Goal: Task Accomplishment & Management: Use online tool/utility

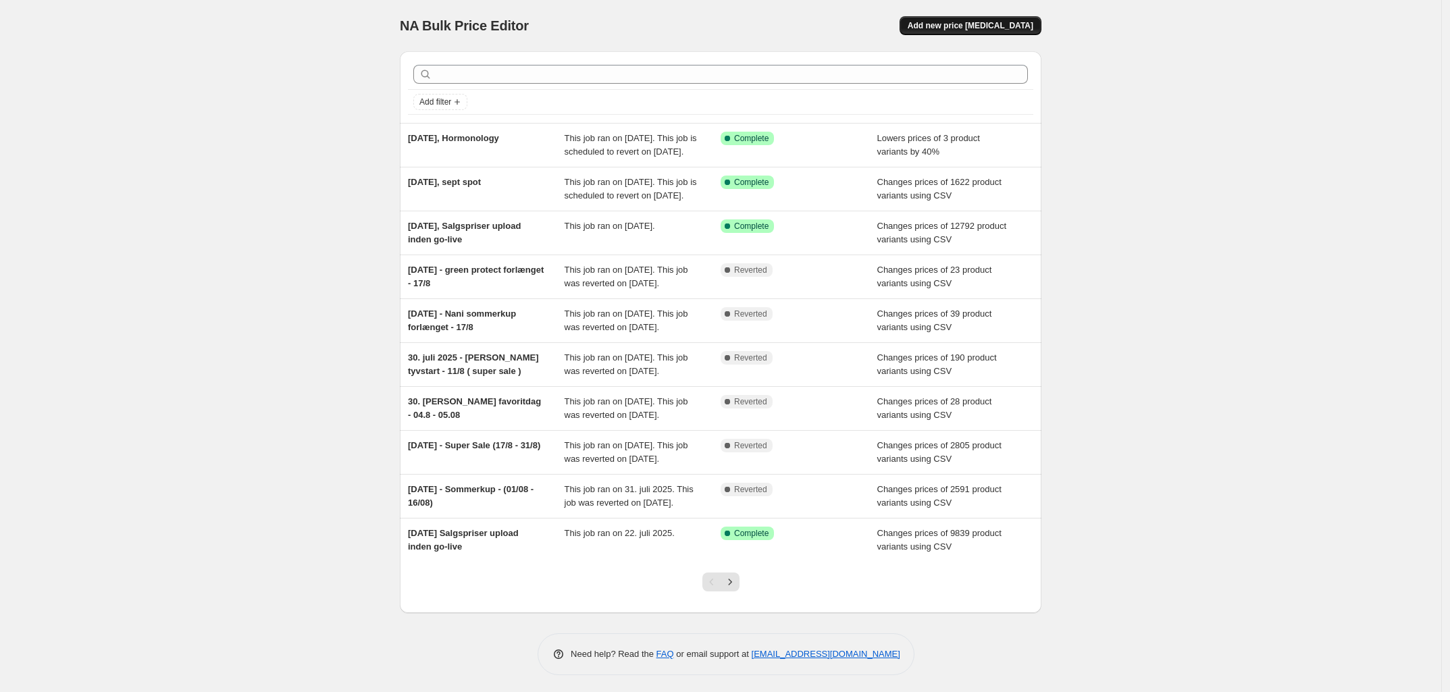
click at [997, 29] on span "Add new price [MEDICAL_DATA]" at bounding box center [971, 25] width 126 height 11
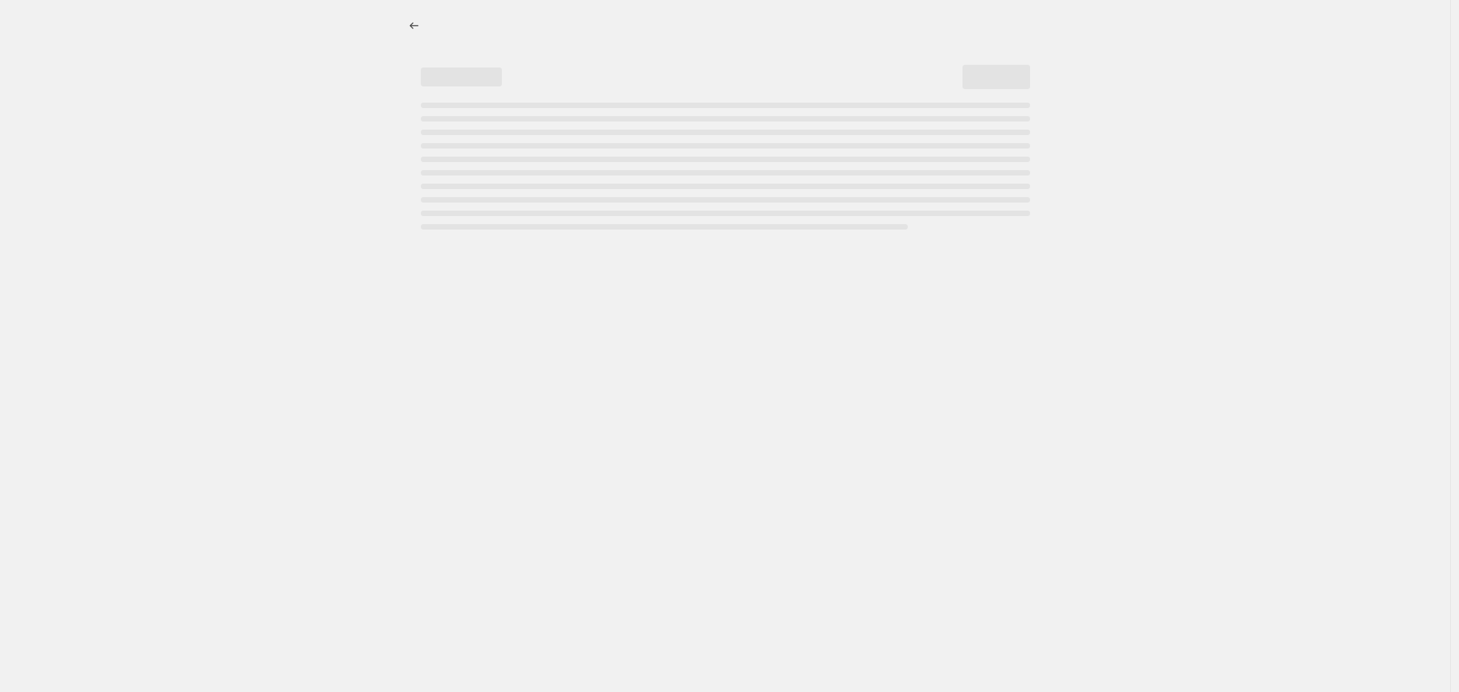
select select "percentage"
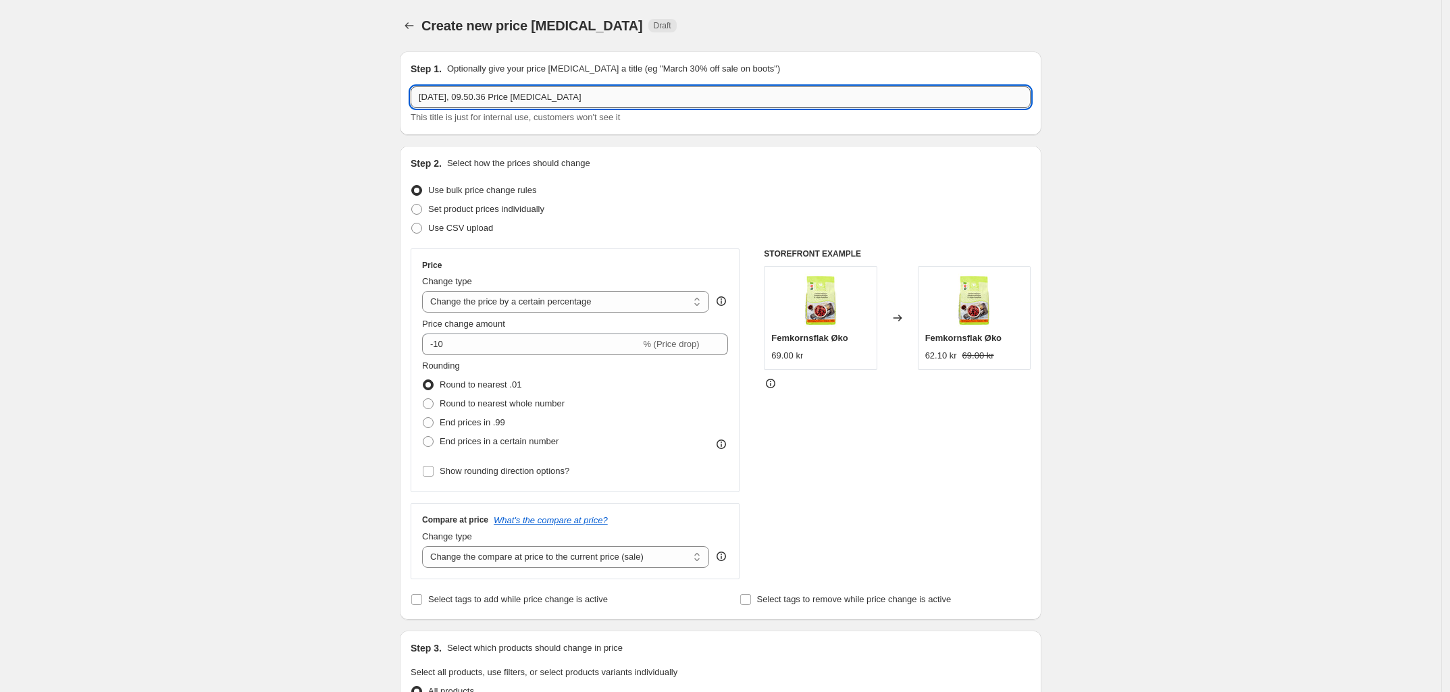
click at [467, 95] on input "[DATE], 09.50.36 Price [MEDICAL_DATA]" at bounding box center [721, 97] width 620 height 22
drag, startPoint x: 607, startPoint y: 97, endPoint x: 478, endPoint y: 98, distance: 128.4
click at [478, 98] on input "[DATE], 09.50.36 Price [MEDICAL_DATA]" at bounding box center [721, 97] width 620 height 22
type input "[DATE], Multi tabs fertility"
click at [222, 318] on div "Create new price [MEDICAL_DATA]. This page is ready Create new price [MEDICAL_D…" at bounding box center [721, 675] width 1442 height 1350
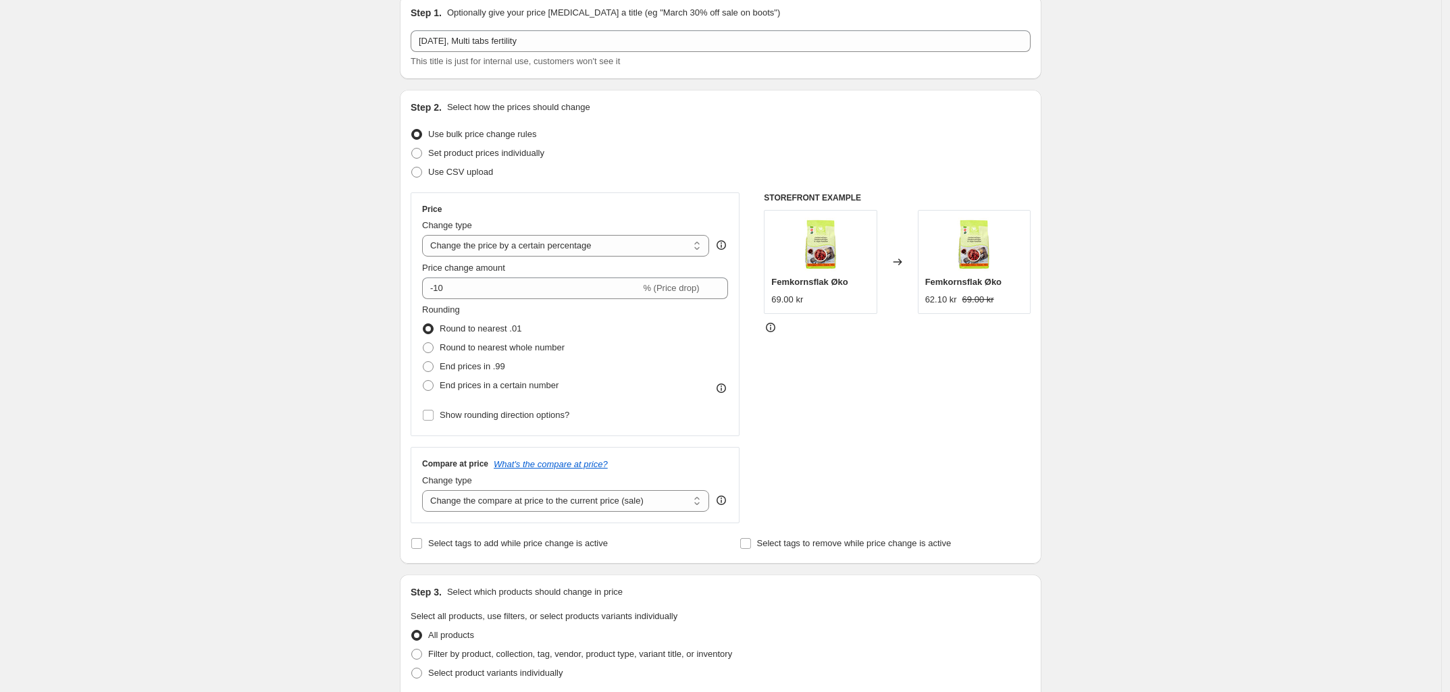
scroll to position [84, 0]
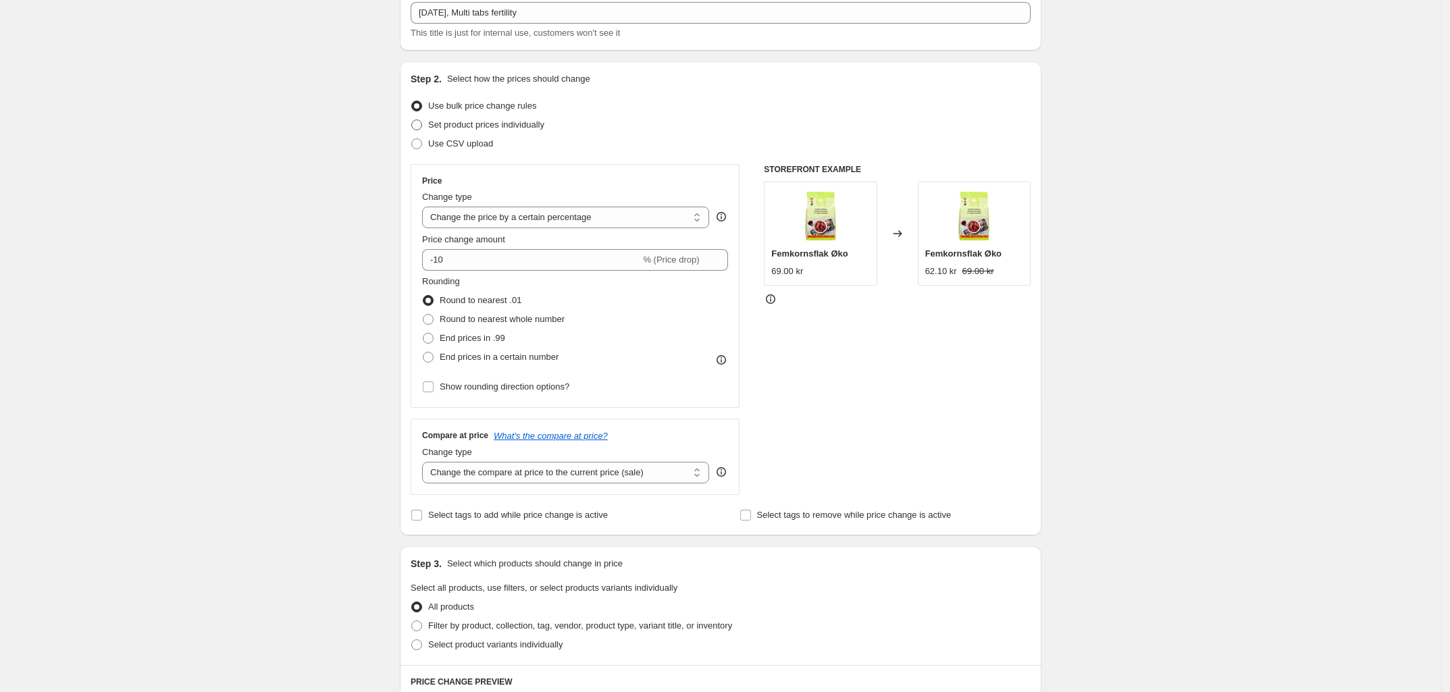
click at [421, 124] on span at bounding box center [416, 125] width 11 height 11
click at [412, 120] on input "Set product prices individually" at bounding box center [411, 120] width 1 height 1
radio input "true"
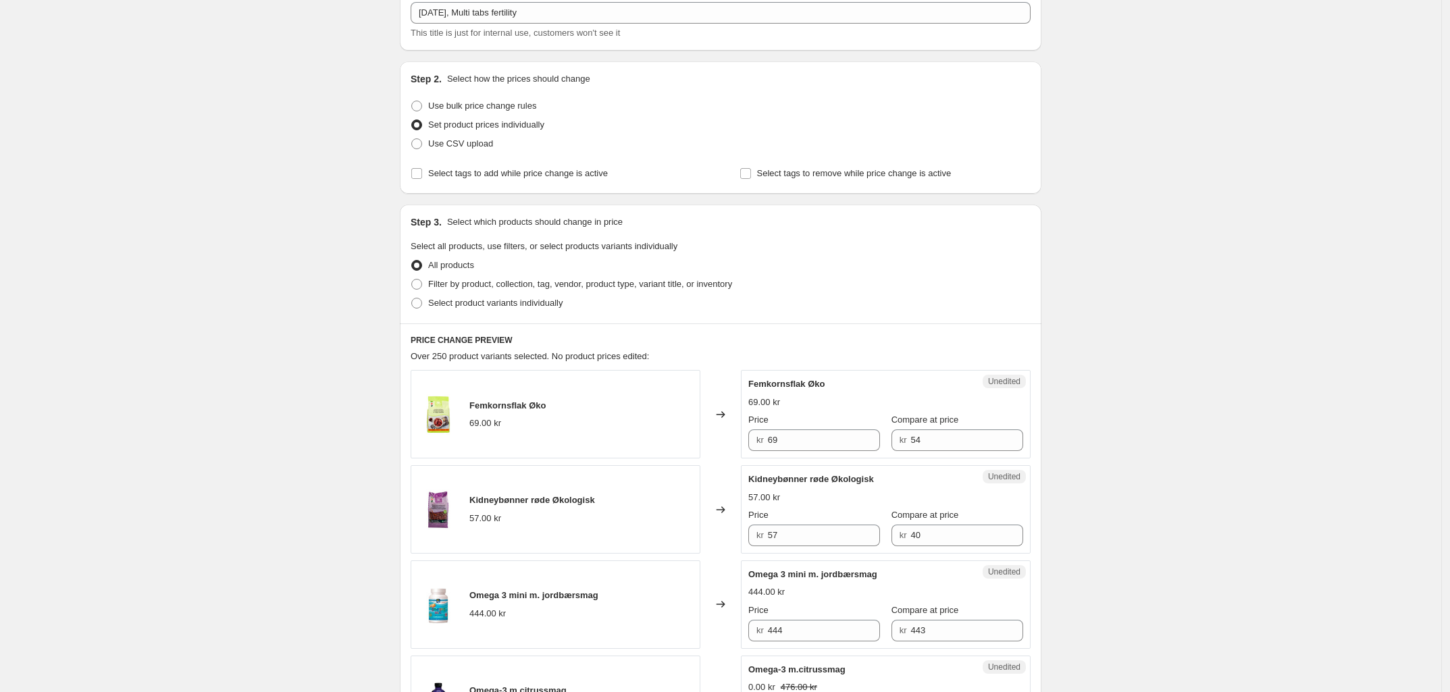
scroll to position [169, 0]
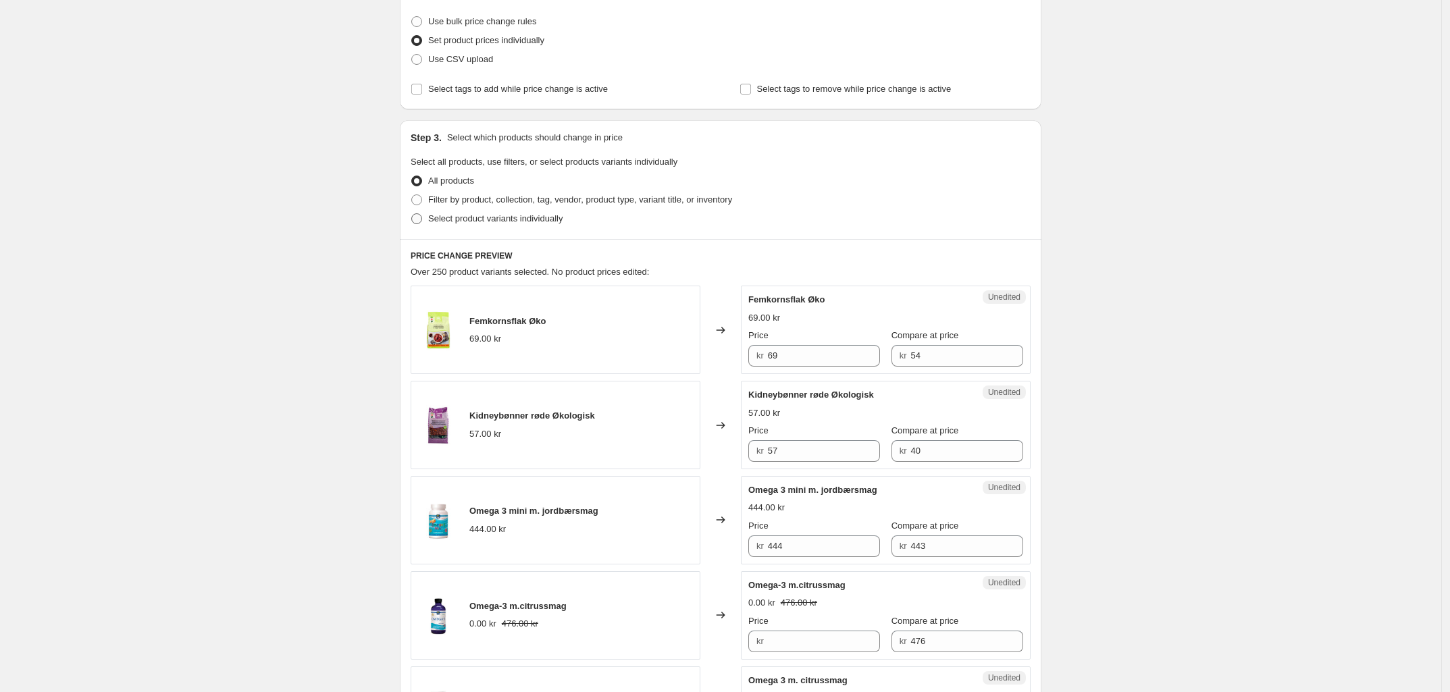
click at [417, 220] on span at bounding box center [416, 218] width 11 height 11
click at [412, 214] on input "Select product variants individually" at bounding box center [411, 213] width 1 height 1
radio input "true"
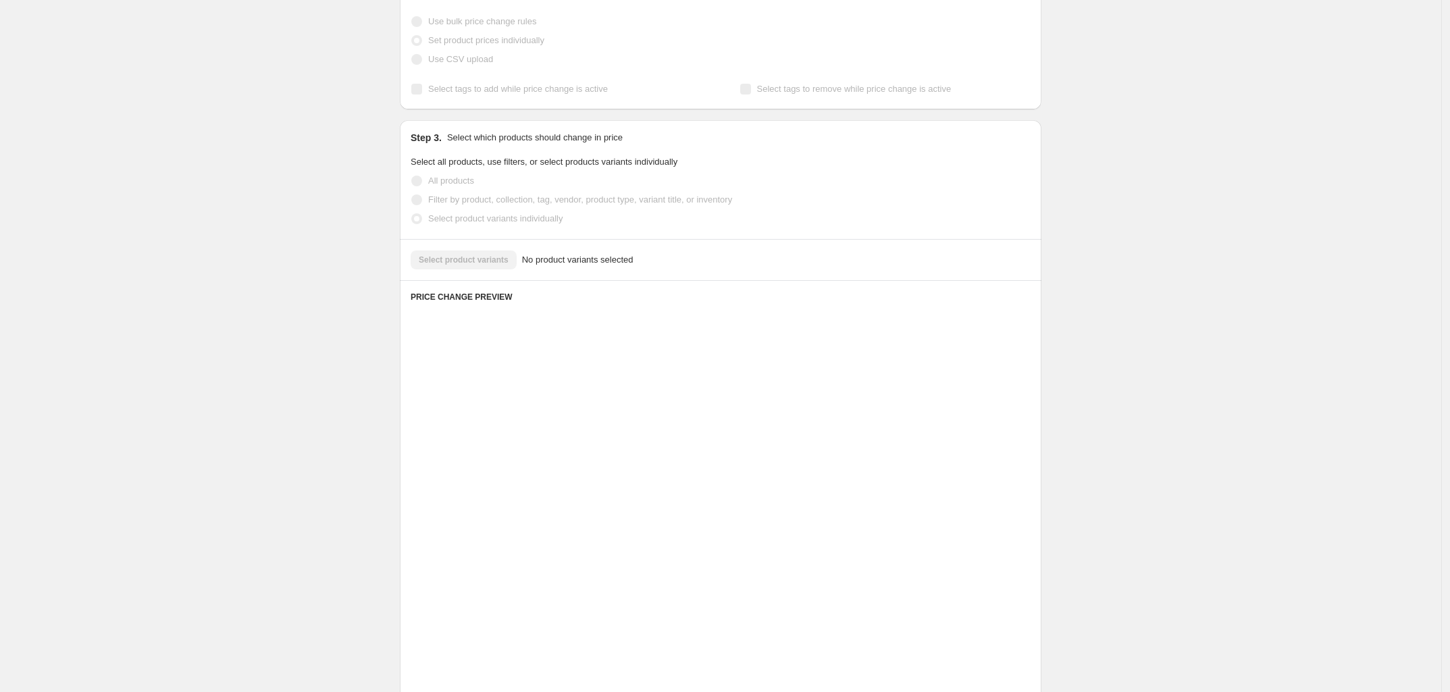
scroll to position [18, 0]
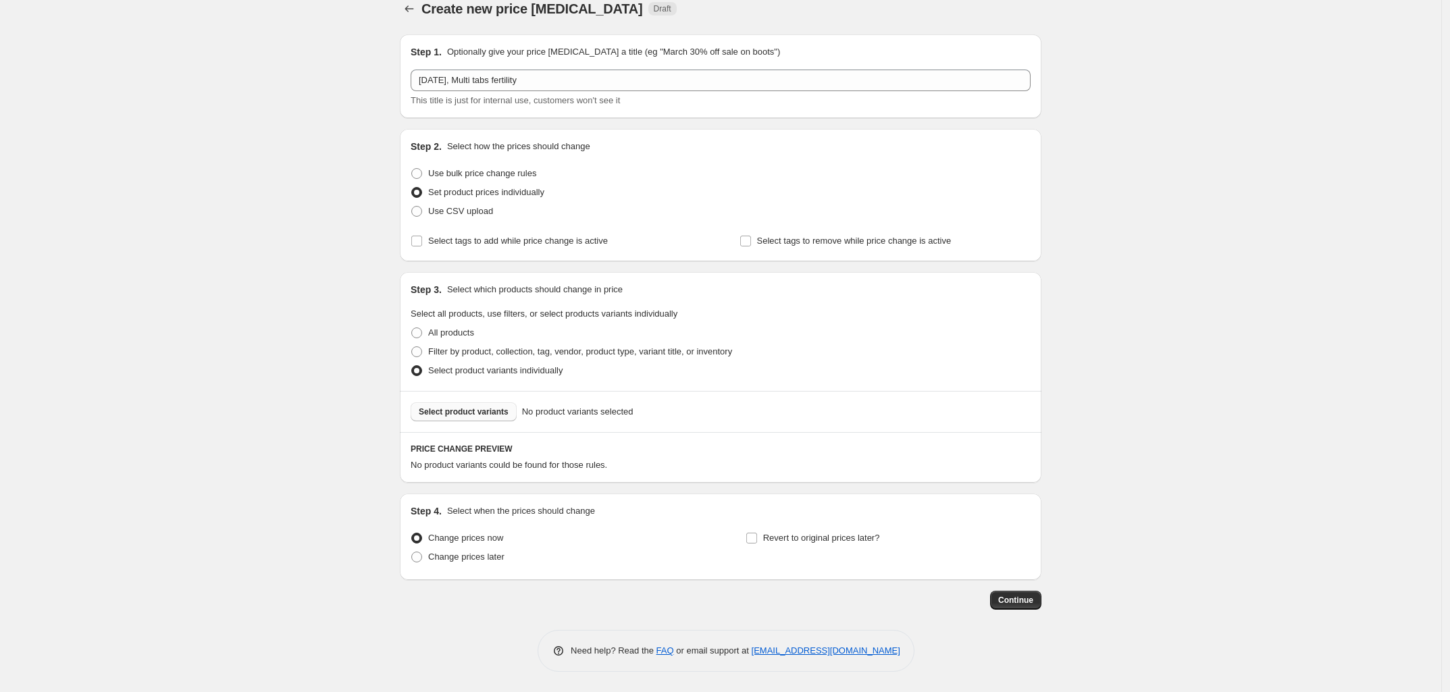
click at [451, 414] on span "Select product variants" at bounding box center [464, 412] width 90 height 11
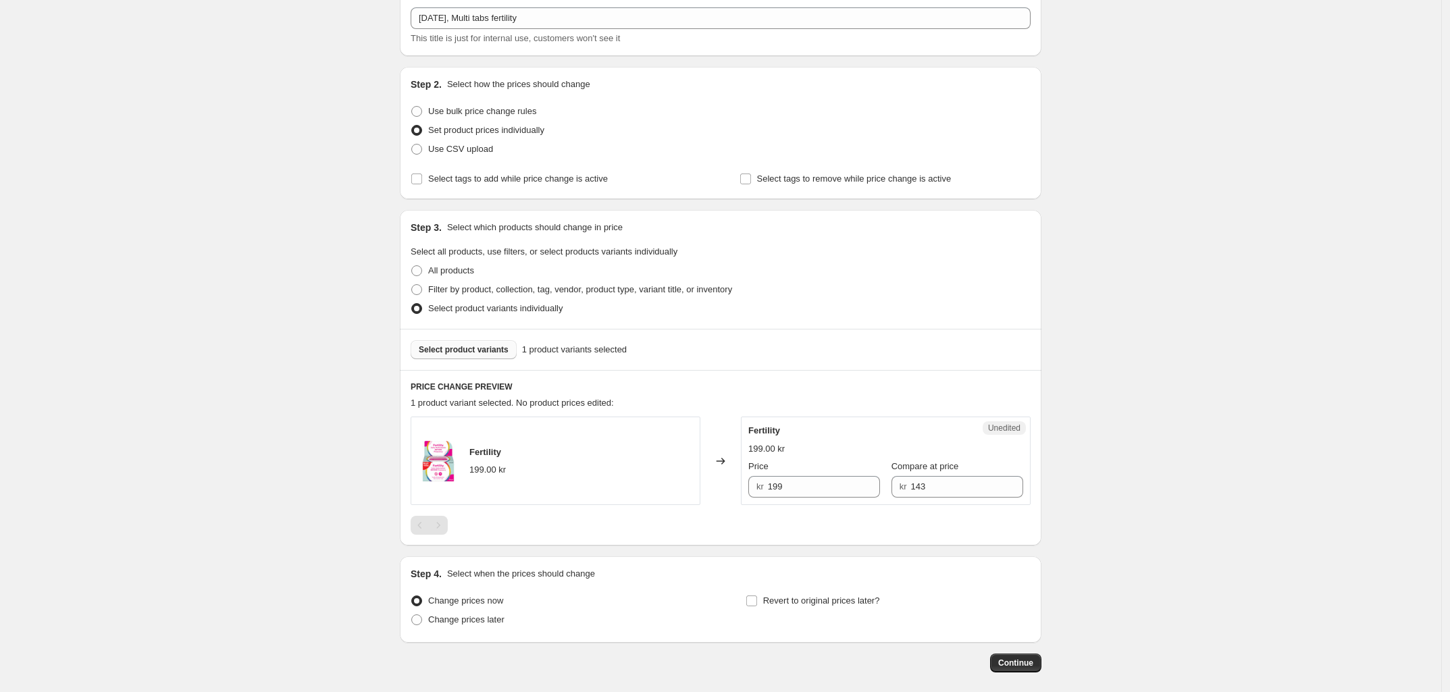
scroll to position [0, 0]
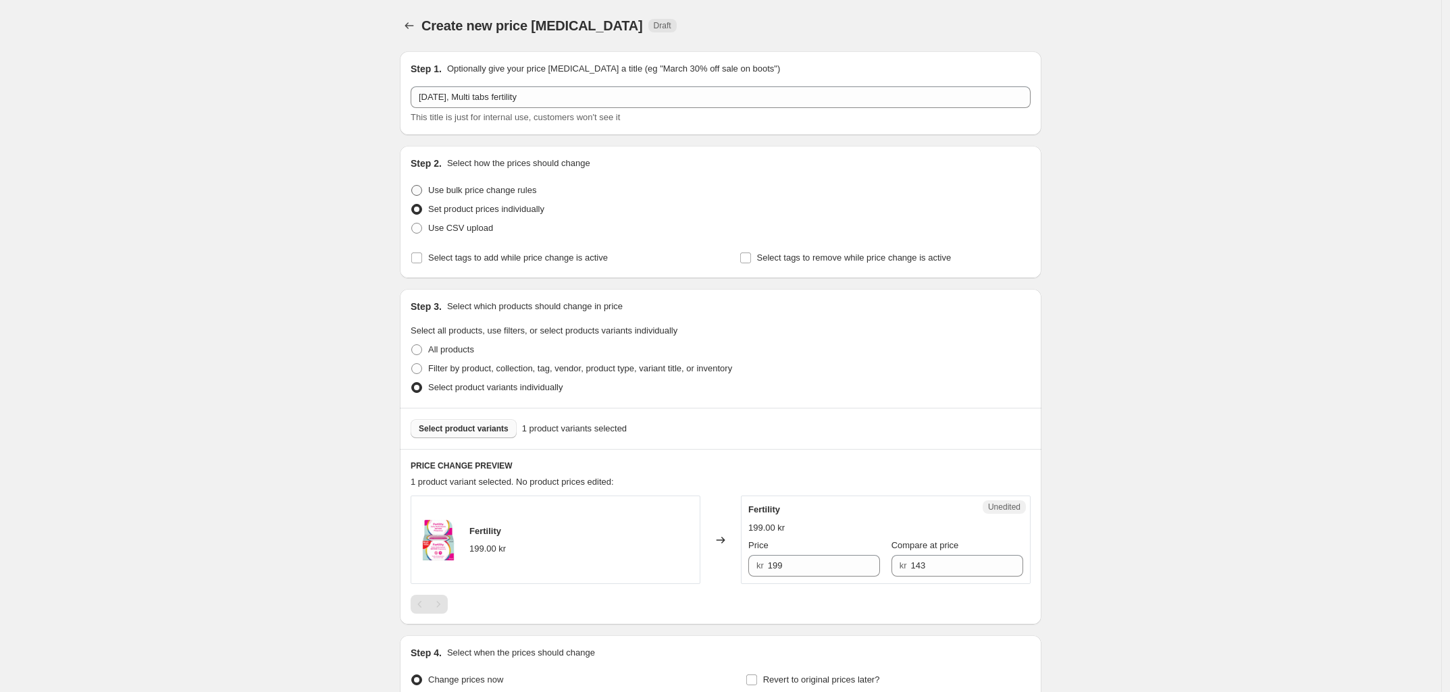
click at [421, 191] on span at bounding box center [416, 190] width 11 height 11
click at [412, 186] on input "Use bulk price change rules" at bounding box center [411, 185] width 1 height 1
radio input "true"
select select "percentage"
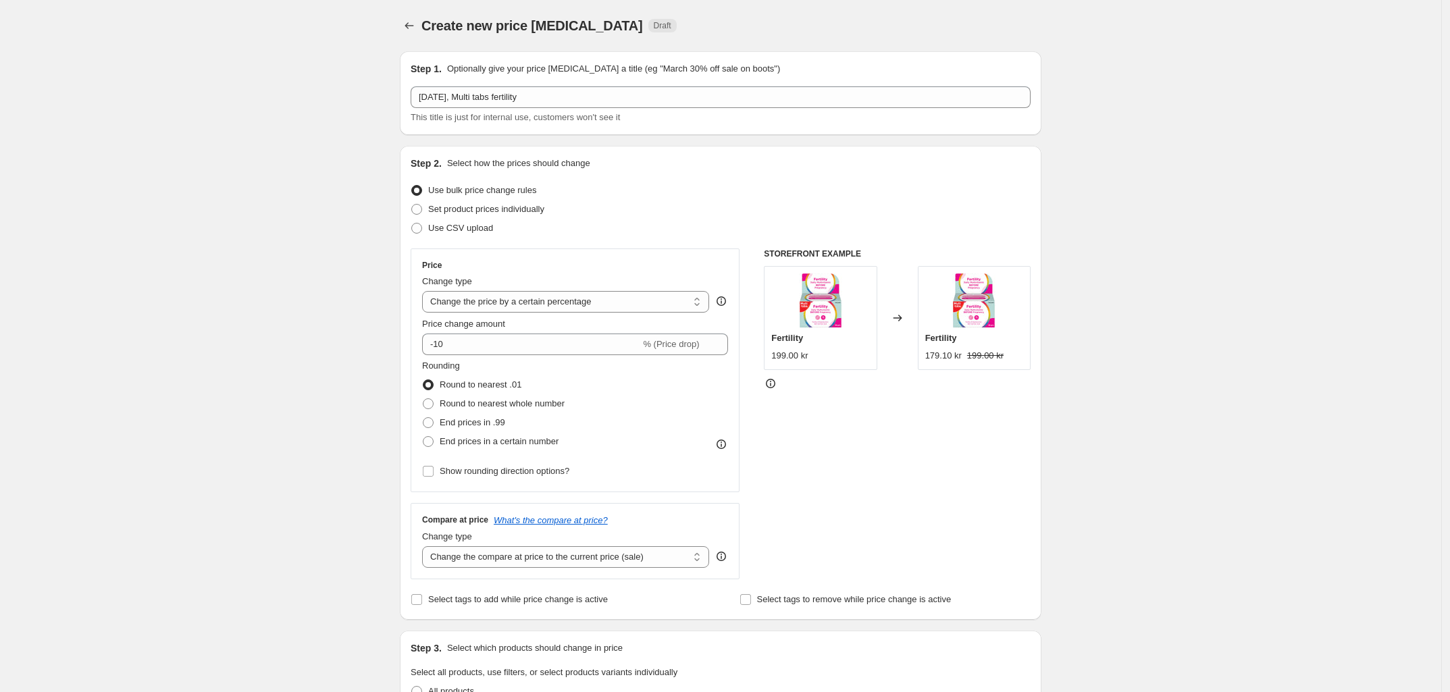
scroll to position [84, 0]
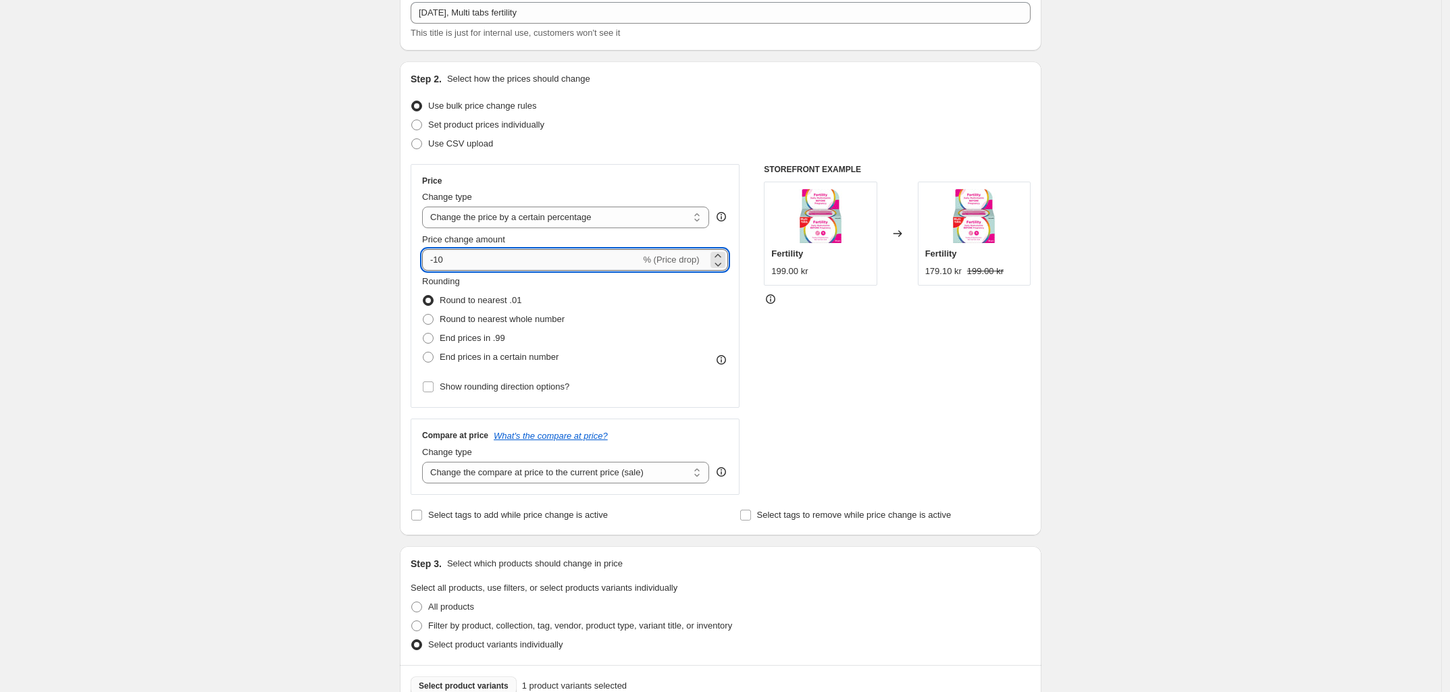
click at [478, 257] on input "-10" at bounding box center [531, 260] width 218 height 22
type input "-1"
type input "-27"
click at [330, 250] on div "Create new price [MEDICAL_DATA]. This page is ready Create new price [MEDICAL_D…" at bounding box center [721, 487] width 1442 height 1143
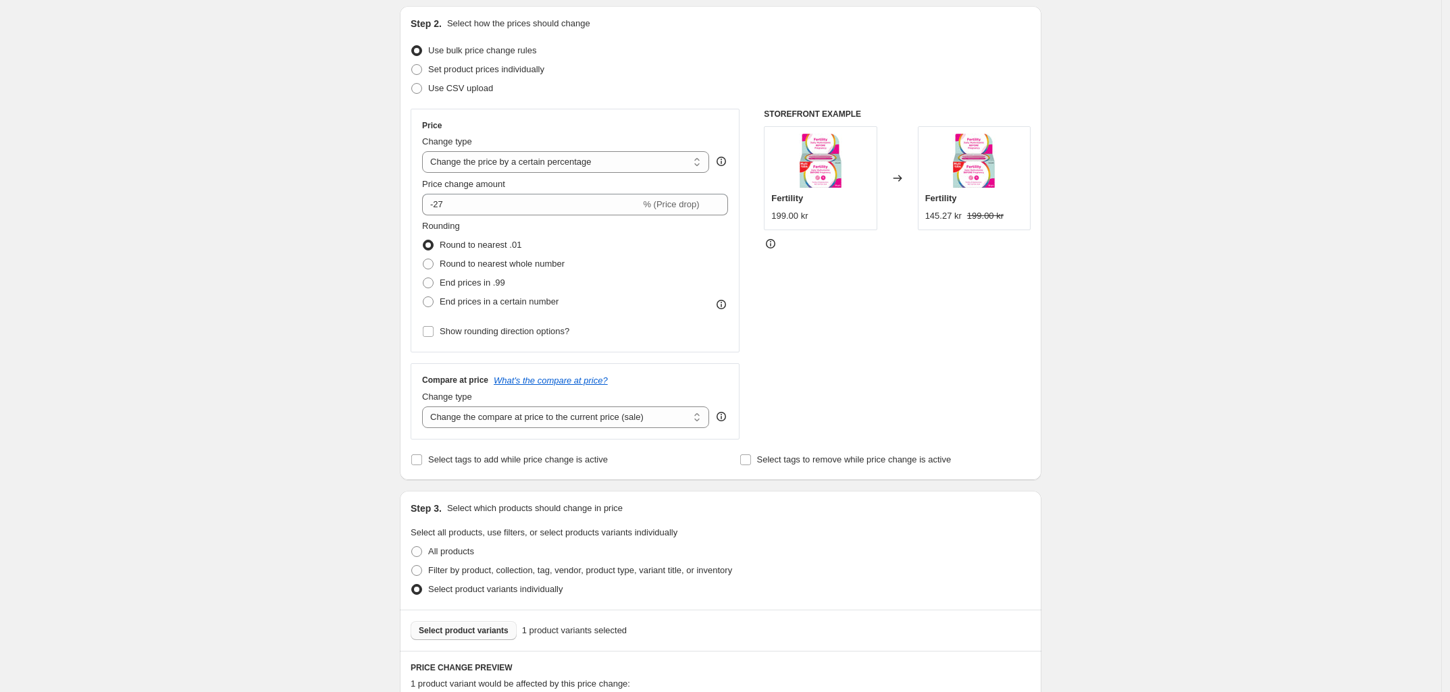
scroll to position [169, 0]
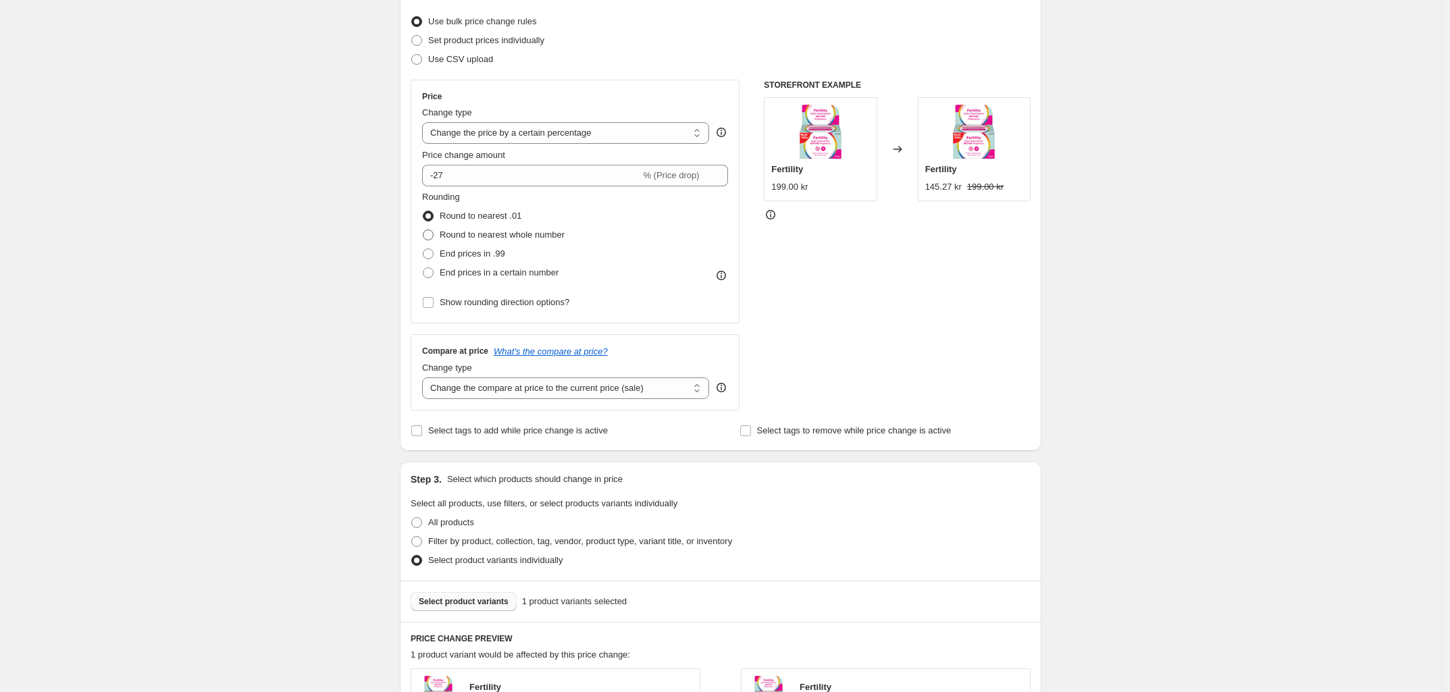
click at [430, 234] on span at bounding box center [428, 235] width 11 height 11
click at [424, 230] on input "Round to nearest whole number" at bounding box center [423, 230] width 1 height 1
radio input "true"
click at [341, 226] on div "Create new price [MEDICAL_DATA]. This page is ready Create new price [MEDICAL_D…" at bounding box center [721, 402] width 1442 height 1143
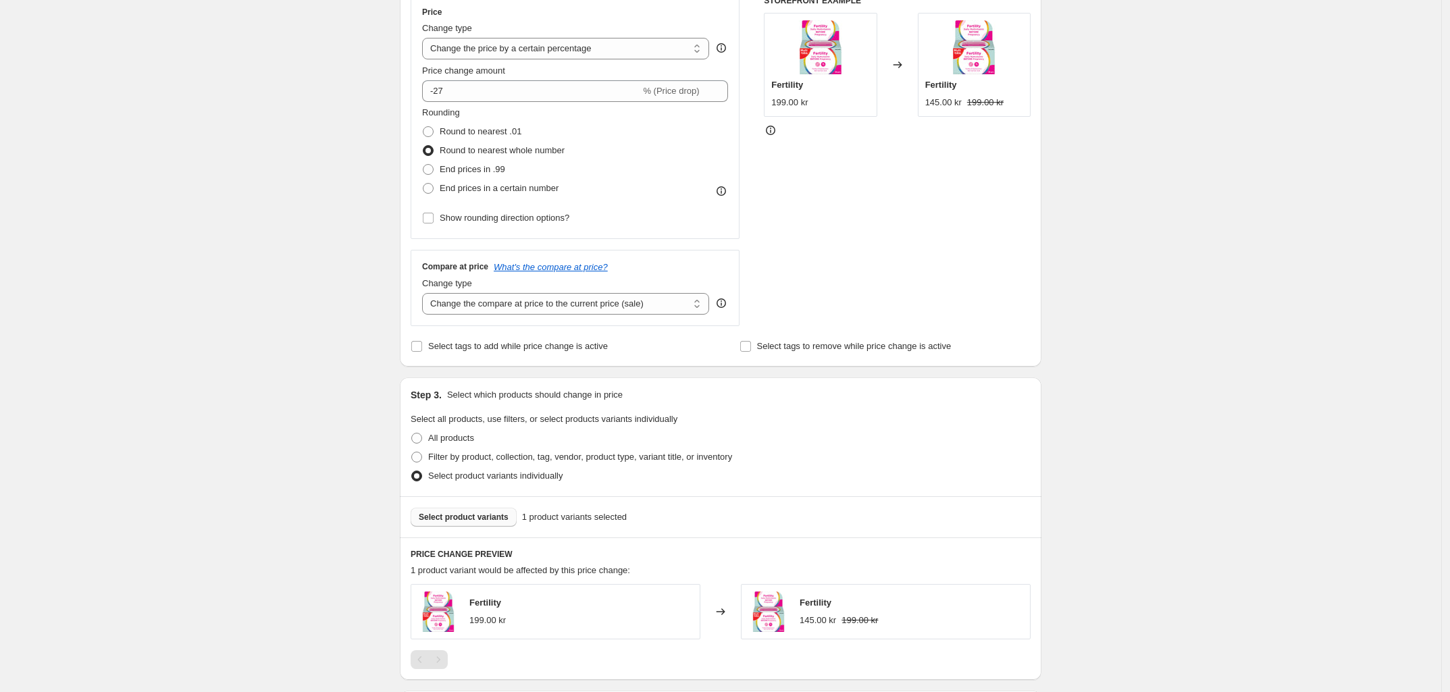
scroll to position [338, 0]
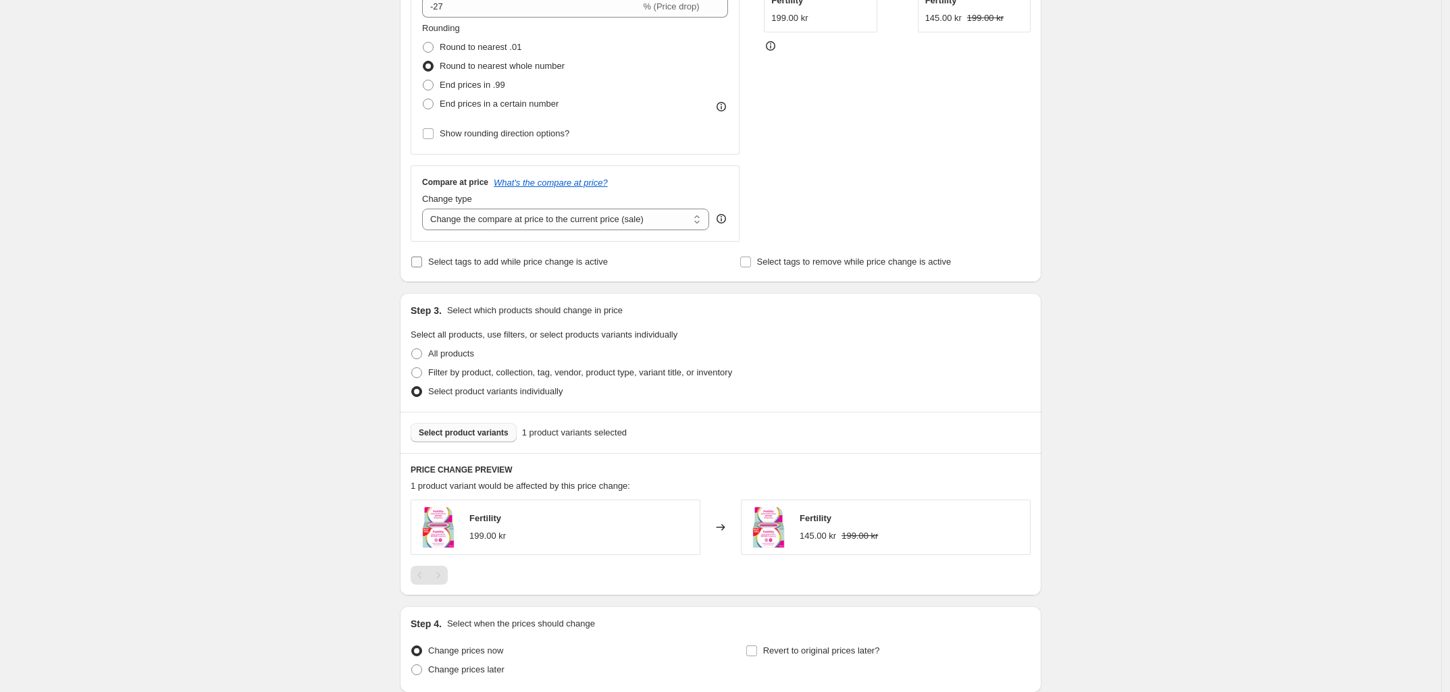
click at [417, 266] on input "Select tags to add while price change is active" at bounding box center [416, 262] width 11 height 11
checkbox input "true"
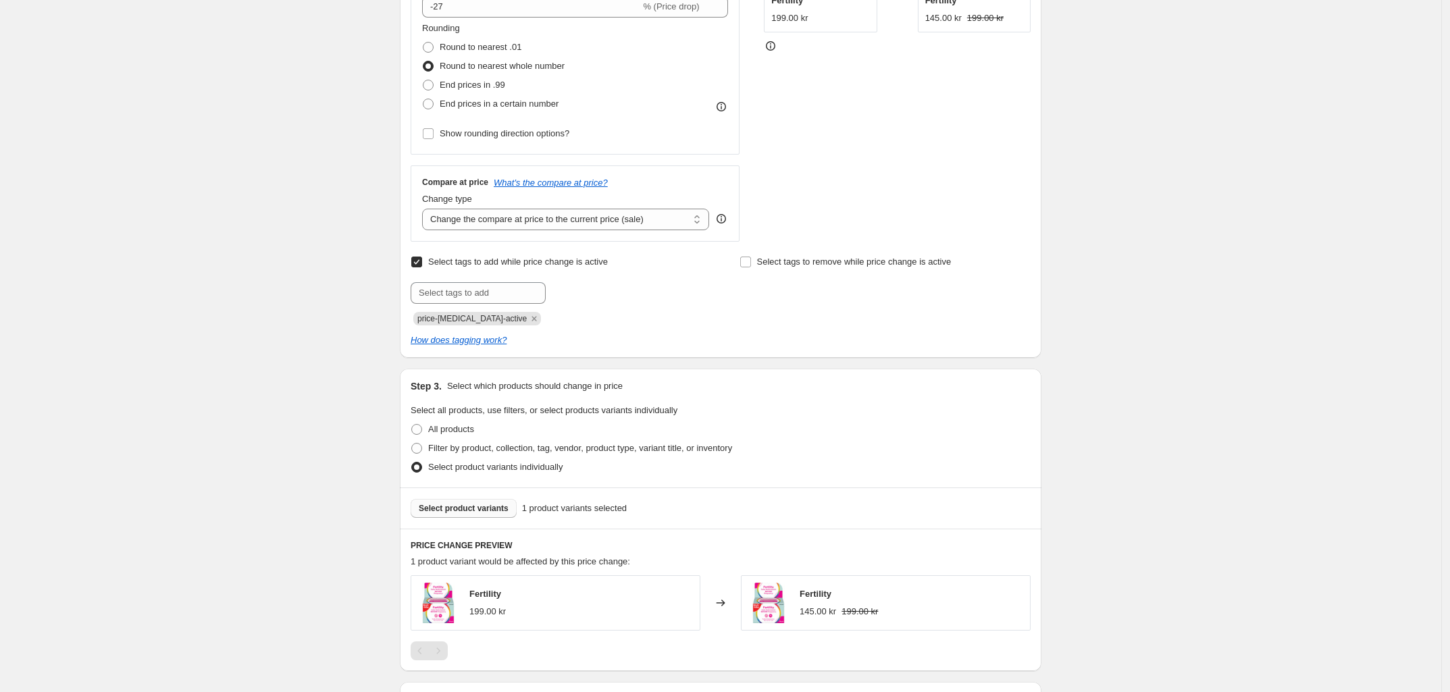
click at [312, 226] on div "Create new price [MEDICAL_DATA]. This page is ready Create new price [MEDICAL_D…" at bounding box center [721, 271] width 1442 height 1219
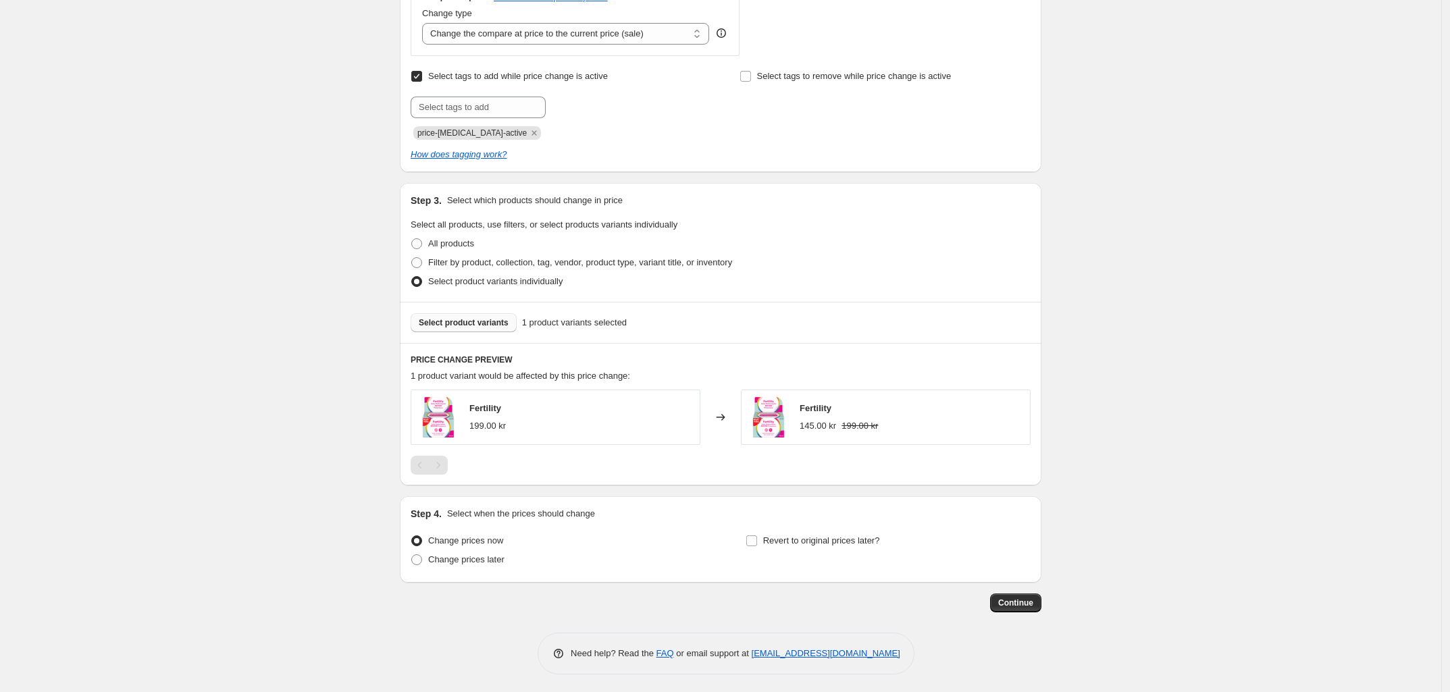
scroll to position [528, 0]
click at [772, 544] on span "Revert to original prices later?" at bounding box center [821, 539] width 117 height 14
click at [757, 544] on input "Revert to original prices later?" at bounding box center [751, 538] width 11 height 11
checkbox input "true"
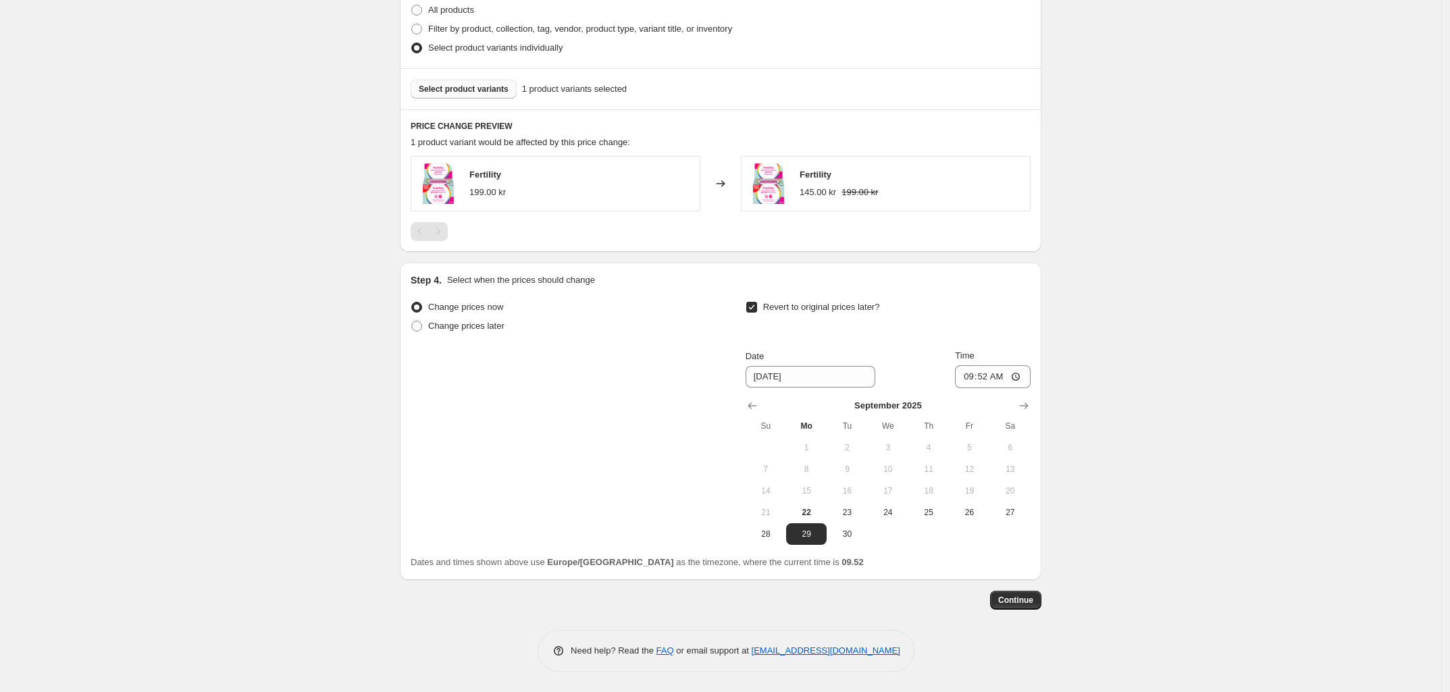
scroll to position [759, 0]
click at [794, 374] on input "[DATE]" at bounding box center [811, 377] width 130 height 22
drag, startPoint x: 832, startPoint y: 378, endPoint x: 824, endPoint y: 377, distance: 7.6
click at [831, 378] on input "[DATE]" at bounding box center [811, 377] width 130 height 22
click at [788, 376] on input "[DATE]" at bounding box center [811, 377] width 130 height 22
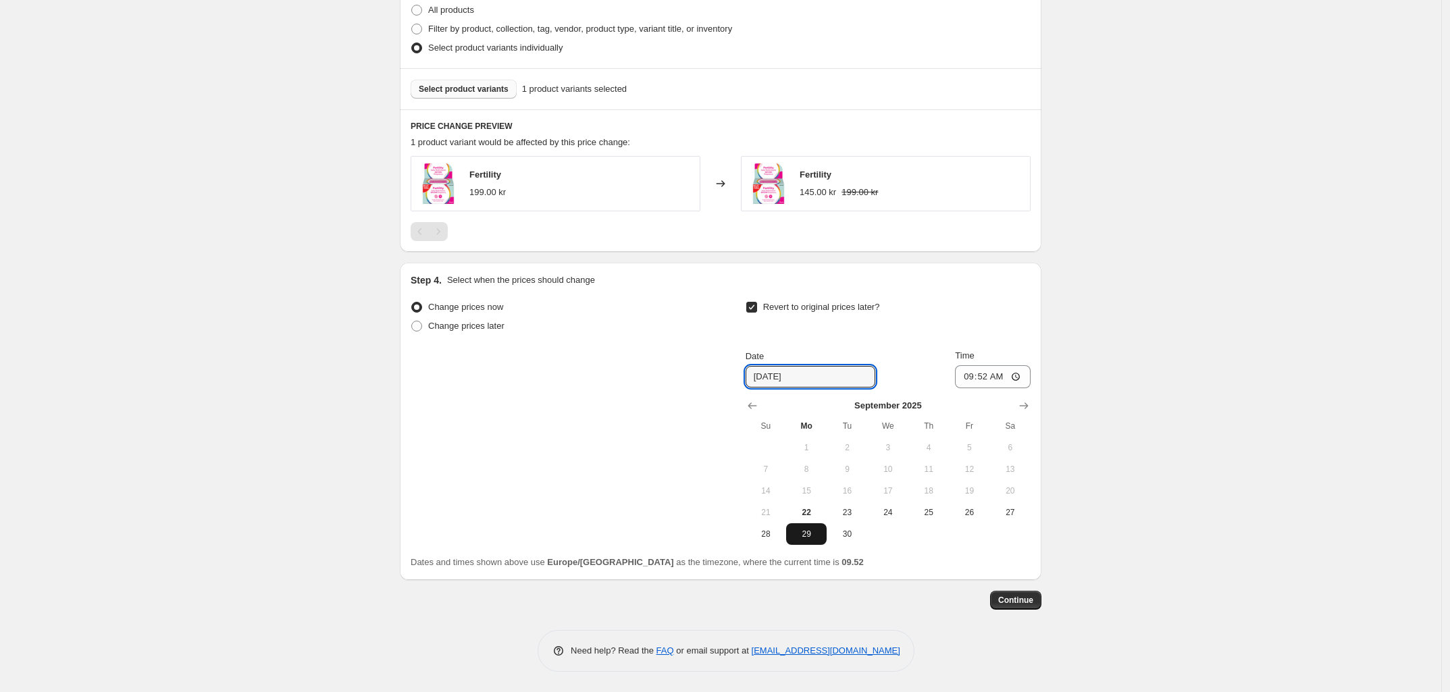
click at [811, 534] on span "29" at bounding box center [807, 534] width 30 height 11
click at [773, 534] on span "28" at bounding box center [766, 534] width 30 height 11
type input "[DATE]"
click at [986, 376] on input "09:52" at bounding box center [993, 376] width 76 height 23
type input "23:59"
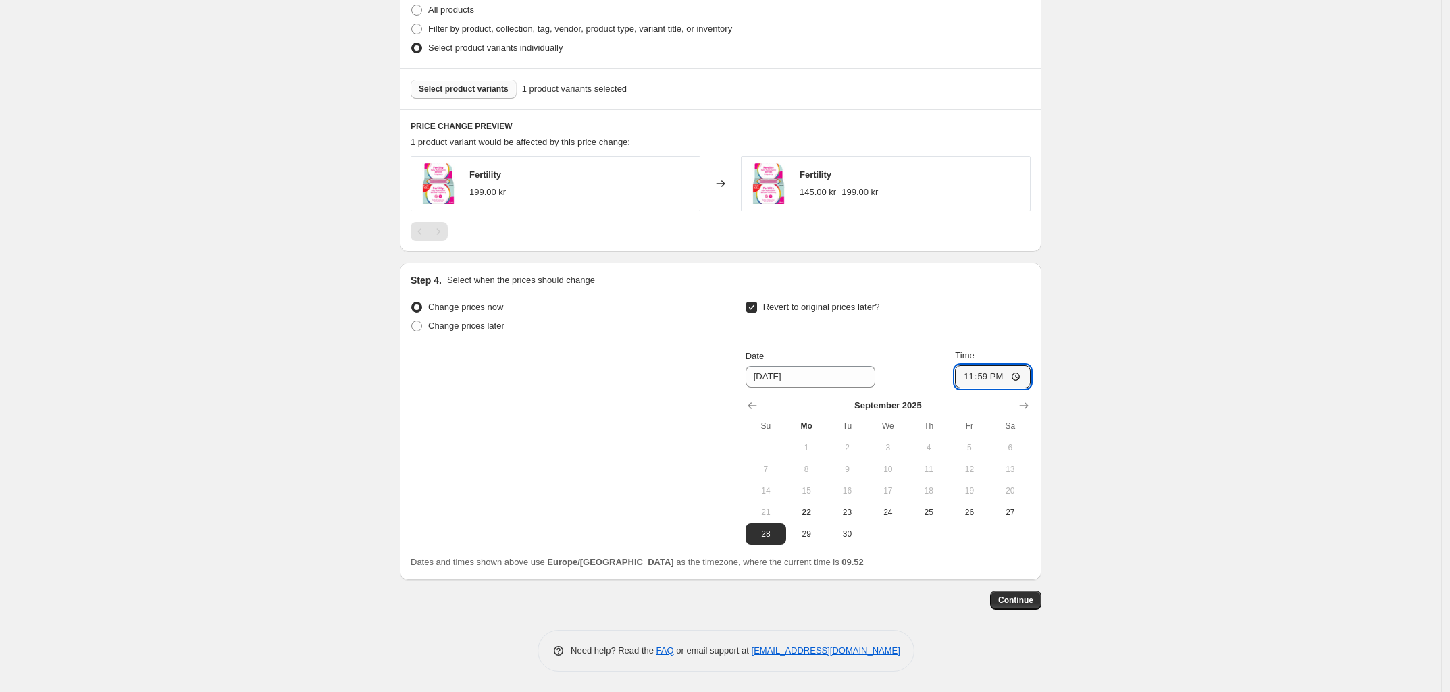
click at [525, 371] on div "Change prices now Change prices later Revert to original prices later? Date [DA…" at bounding box center [721, 421] width 620 height 247
click at [1034, 599] on span "Continue" at bounding box center [1015, 600] width 35 height 11
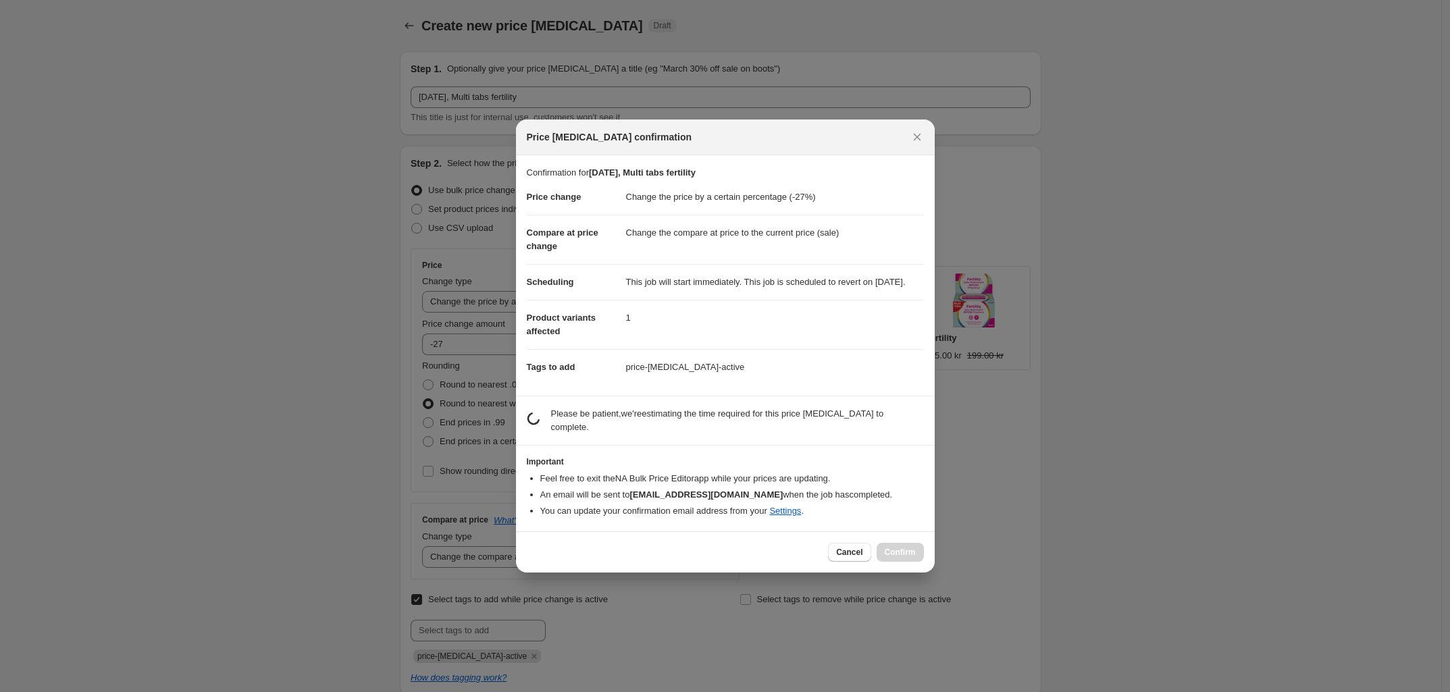
scroll to position [0, 0]
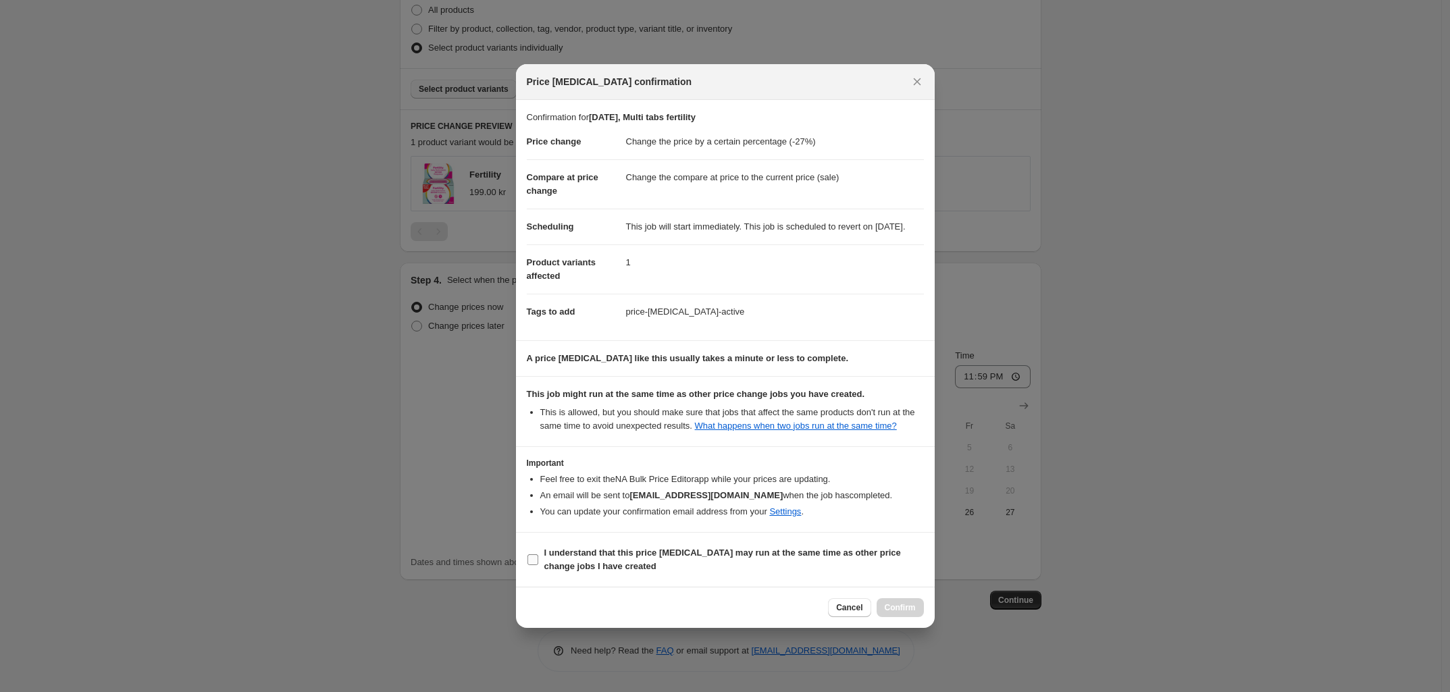
click at [555, 568] on b "I understand that this price [MEDICAL_DATA] may run at the same time as other p…" at bounding box center [722, 560] width 357 height 24
click at [538, 565] on input "I understand that this price [MEDICAL_DATA] may run at the same time as other p…" at bounding box center [533, 560] width 11 height 11
checkbox input "true"
click at [907, 613] on span "Confirm" at bounding box center [900, 608] width 31 height 11
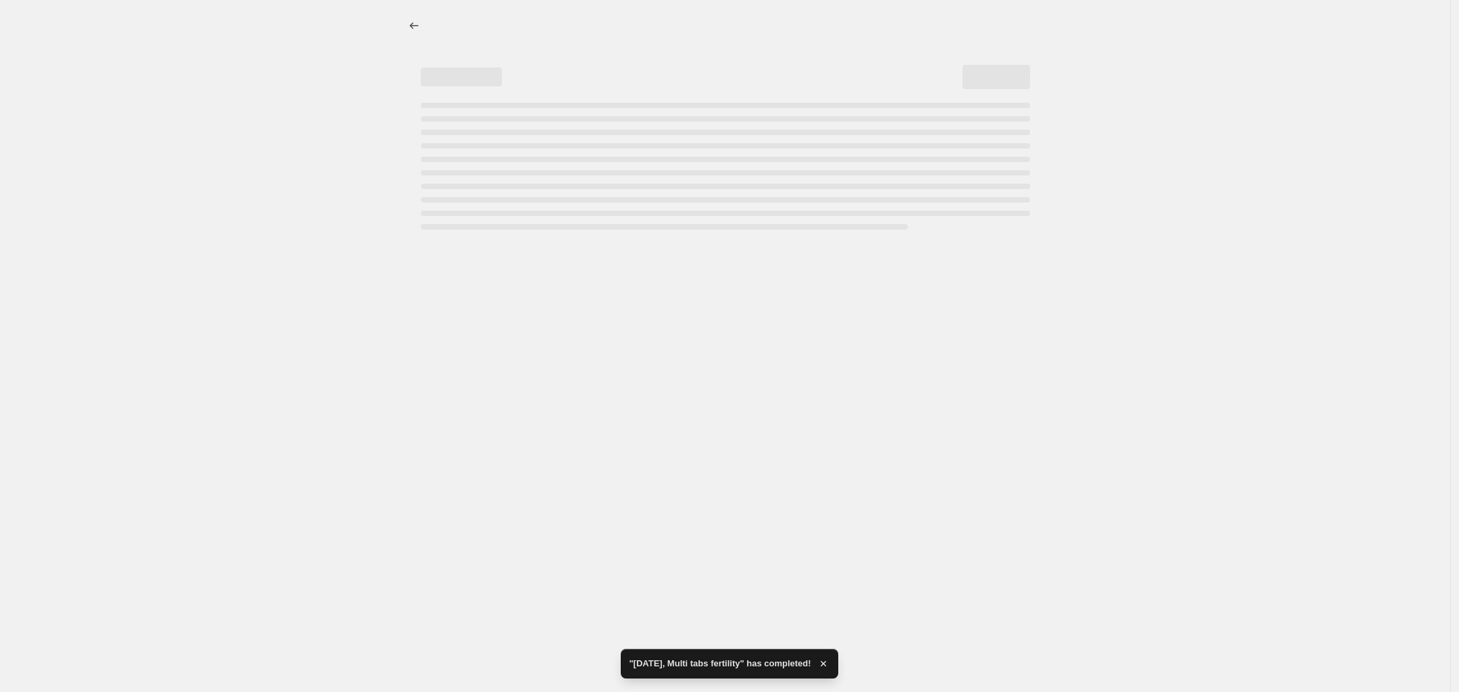
select select "percentage"
